Goal: Find contact information: Find contact information

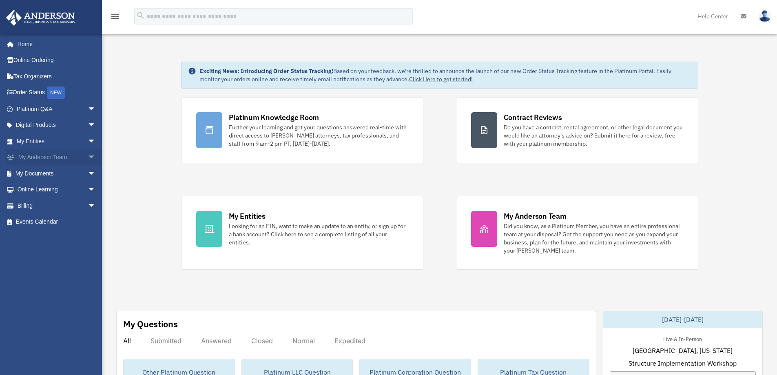
click at [77, 157] on link "My Anderson Team arrow_drop_down" at bounding box center [57, 157] width 102 height 16
click at [88, 157] on span "arrow_drop_down" at bounding box center [96, 157] width 16 height 17
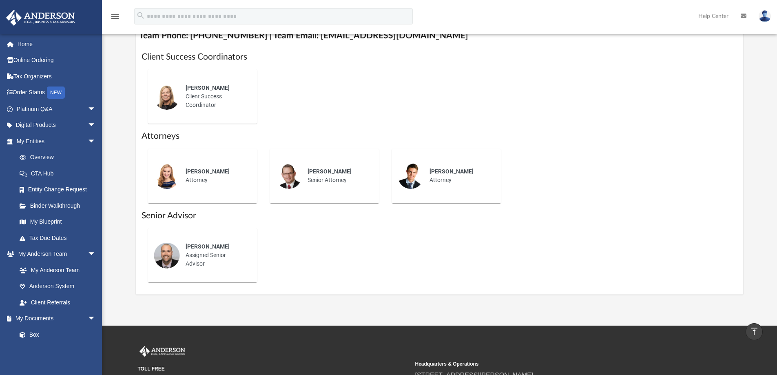
scroll to position [326, 0]
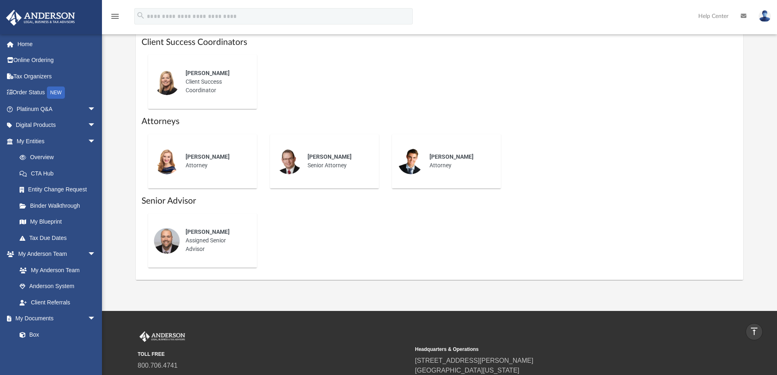
click at [200, 235] on span "[PERSON_NAME]" at bounding box center [208, 231] width 44 height 7
click at [198, 250] on div "[PERSON_NAME] Assigned Senior Advisor" at bounding box center [215, 240] width 71 height 37
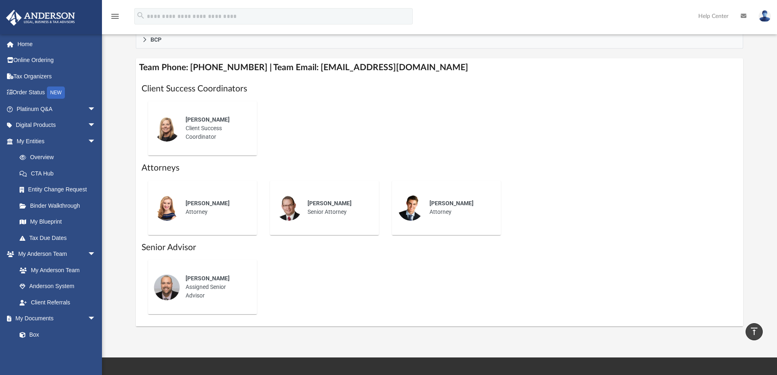
scroll to position [204, 0]
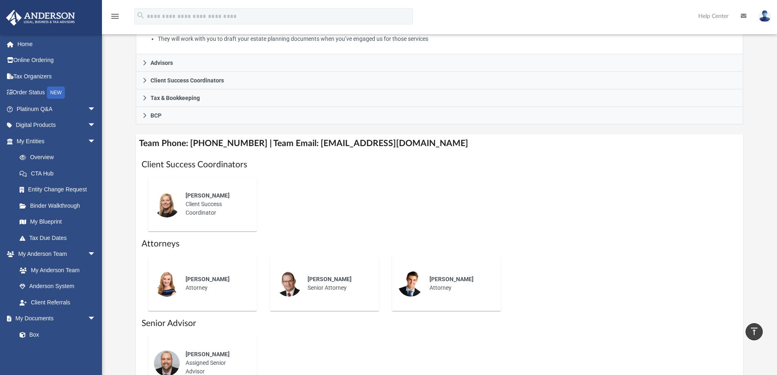
click at [325, 143] on h4 "Team Phone: [PHONE_NUMBER] | Team Email: [EMAIL_ADDRESS][DOMAIN_NAME]" at bounding box center [440, 143] width 608 height 18
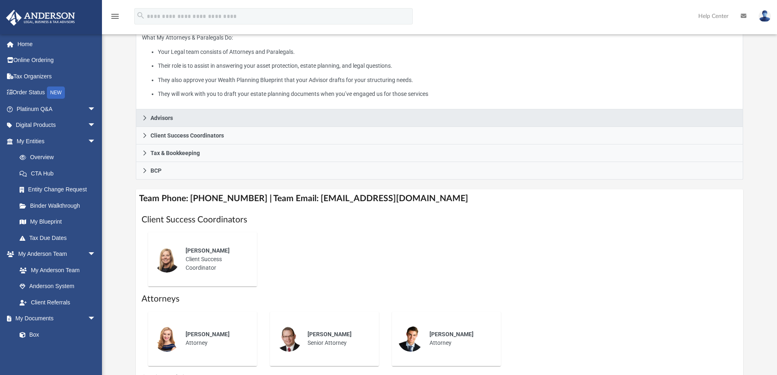
scroll to position [163, 0]
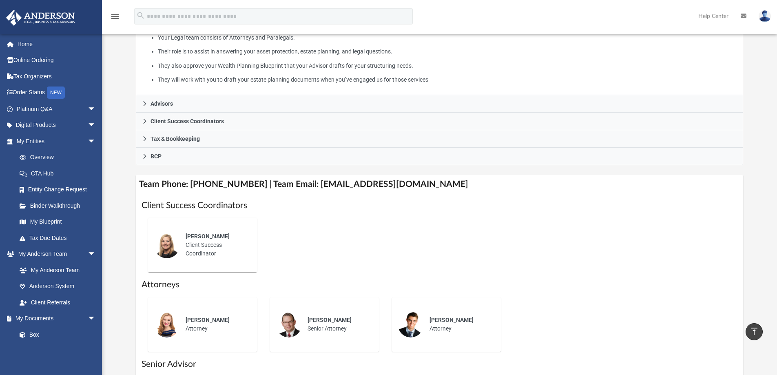
click at [355, 179] on h4 "Team Phone: [PHONE_NUMBER] | Team Email: [EMAIL_ADDRESS][DOMAIN_NAME]" at bounding box center [440, 184] width 608 height 18
click at [355, 184] on h4 "Team Phone: [PHONE_NUMBER] | Team Email: [EMAIL_ADDRESS][DOMAIN_NAME]" at bounding box center [440, 184] width 608 height 18
click at [338, 184] on h4 "Team Phone: [PHONE_NUMBER] | Team Email: [EMAIL_ADDRESS][DOMAIN_NAME]" at bounding box center [440, 184] width 608 height 18
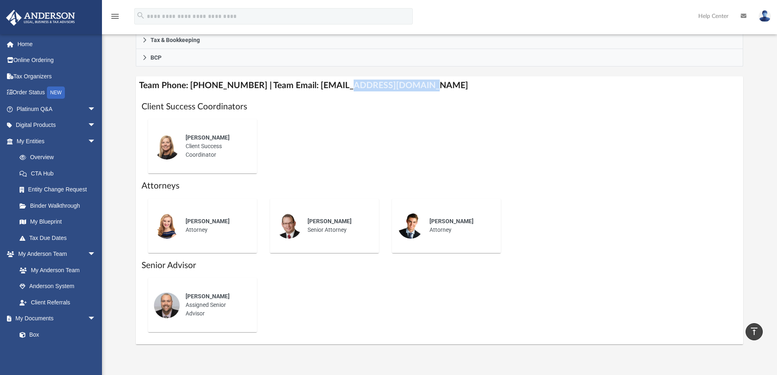
scroll to position [367, 0]
